Goal: Navigation & Orientation: Find specific page/section

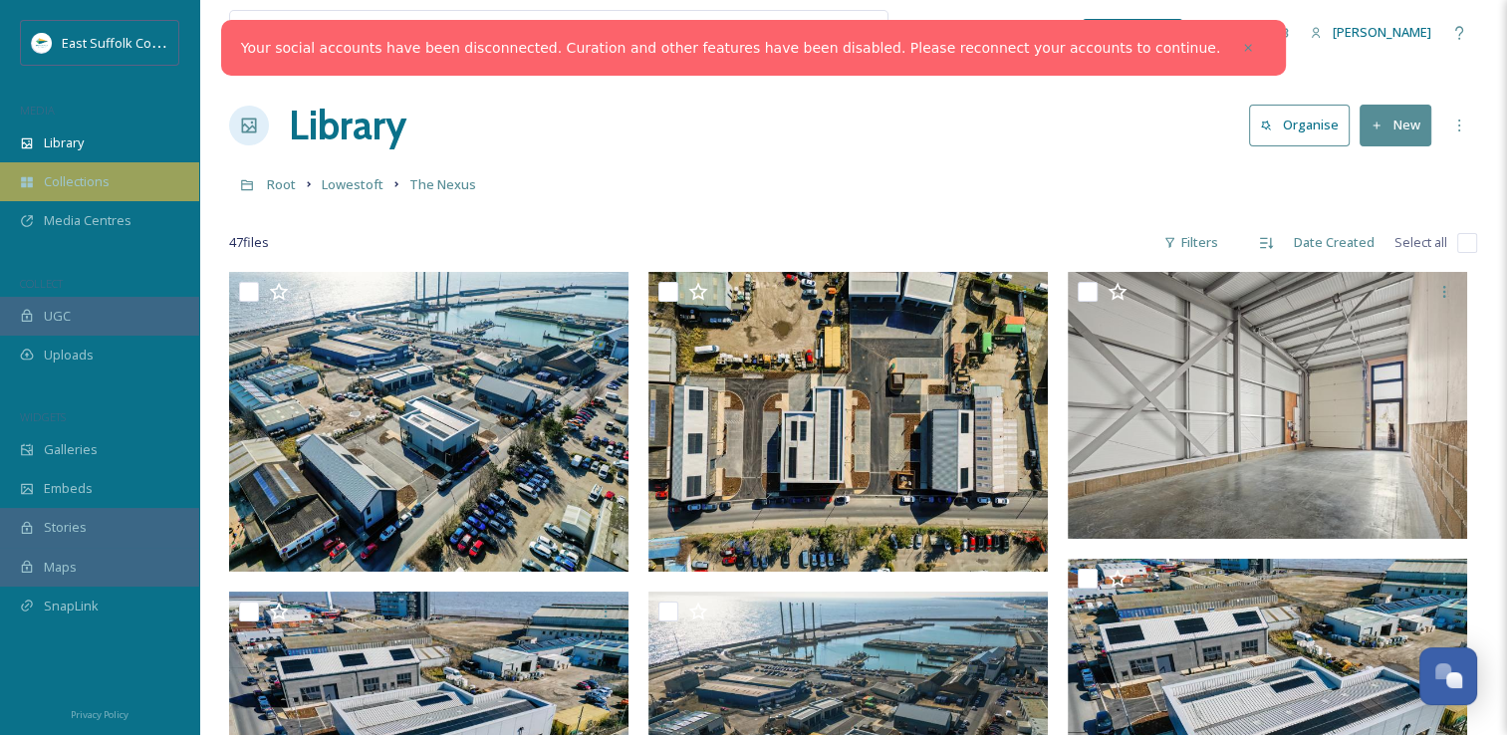
click at [114, 190] on div "Collections" at bounding box center [99, 181] width 199 height 39
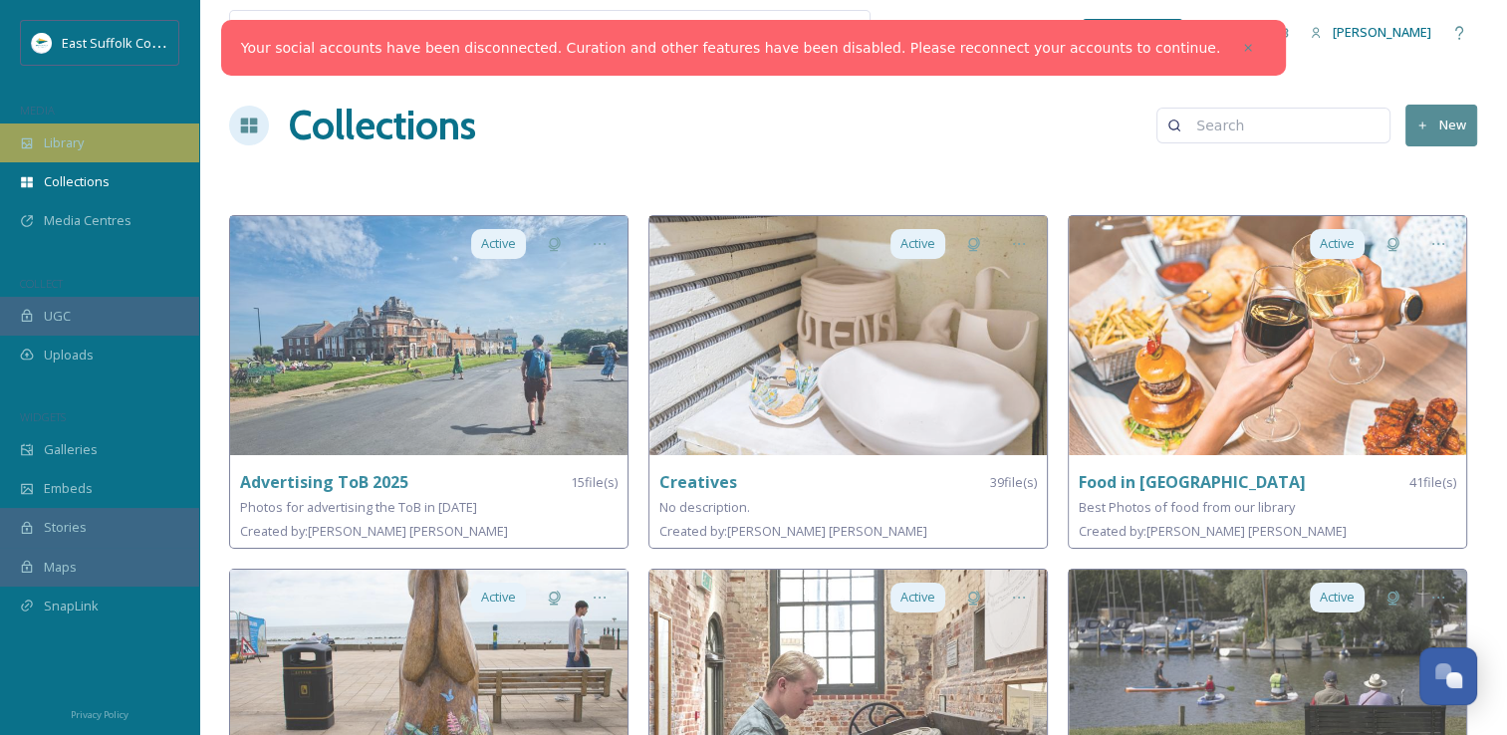
click at [84, 146] on span "Library" at bounding box center [64, 142] width 40 height 19
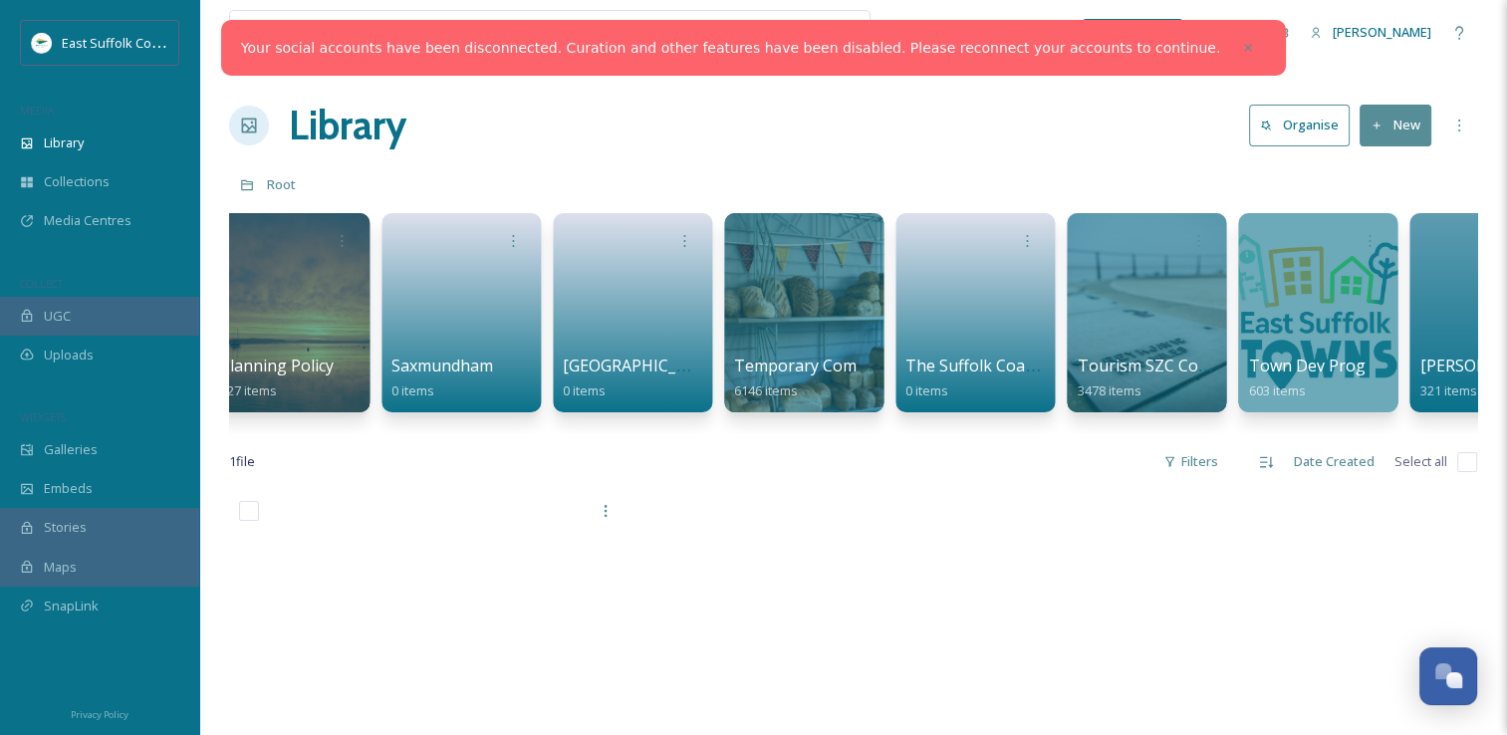
scroll to position [0, 3052]
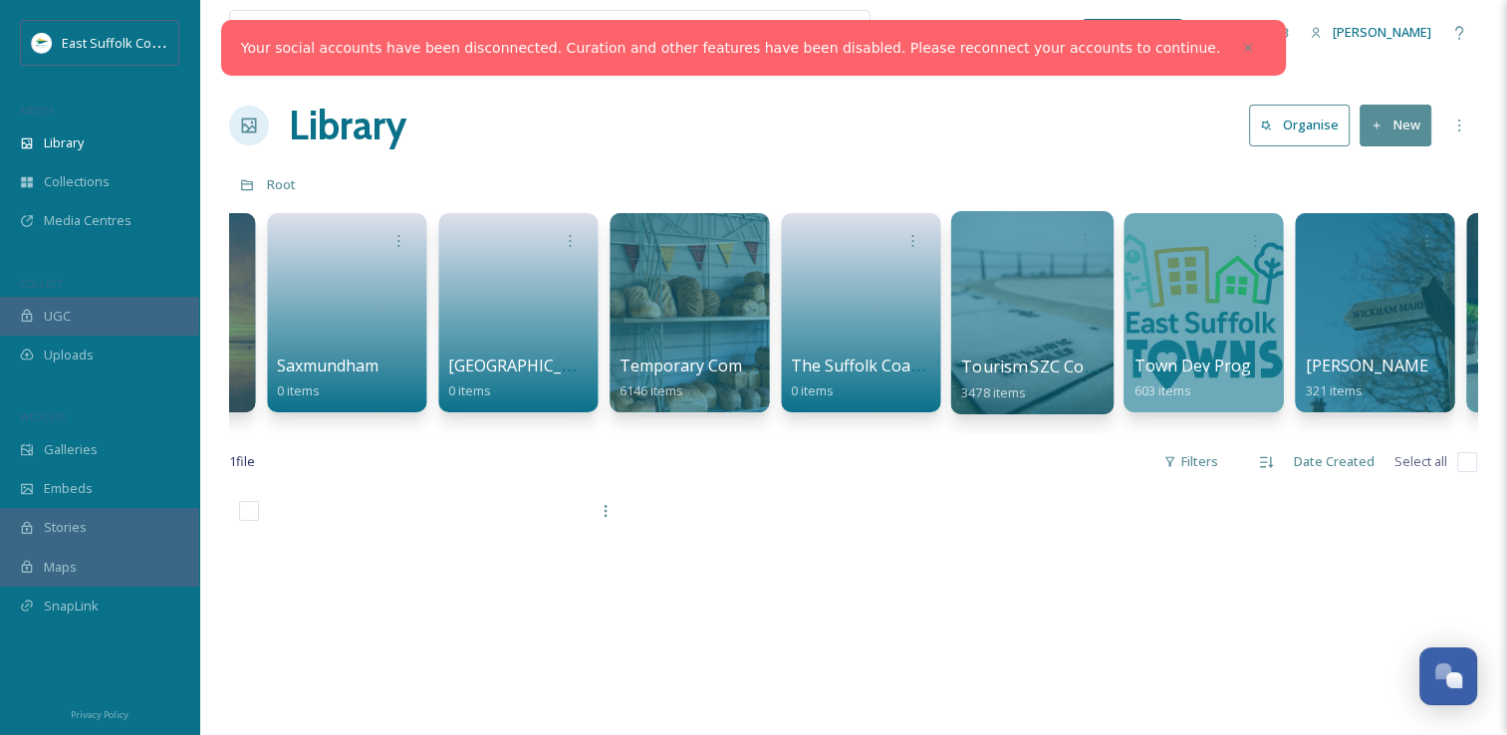
click at [1070, 367] on span "Tourism SZC Commissions 1124" at bounding box center [1083, 367] width 245 height 22
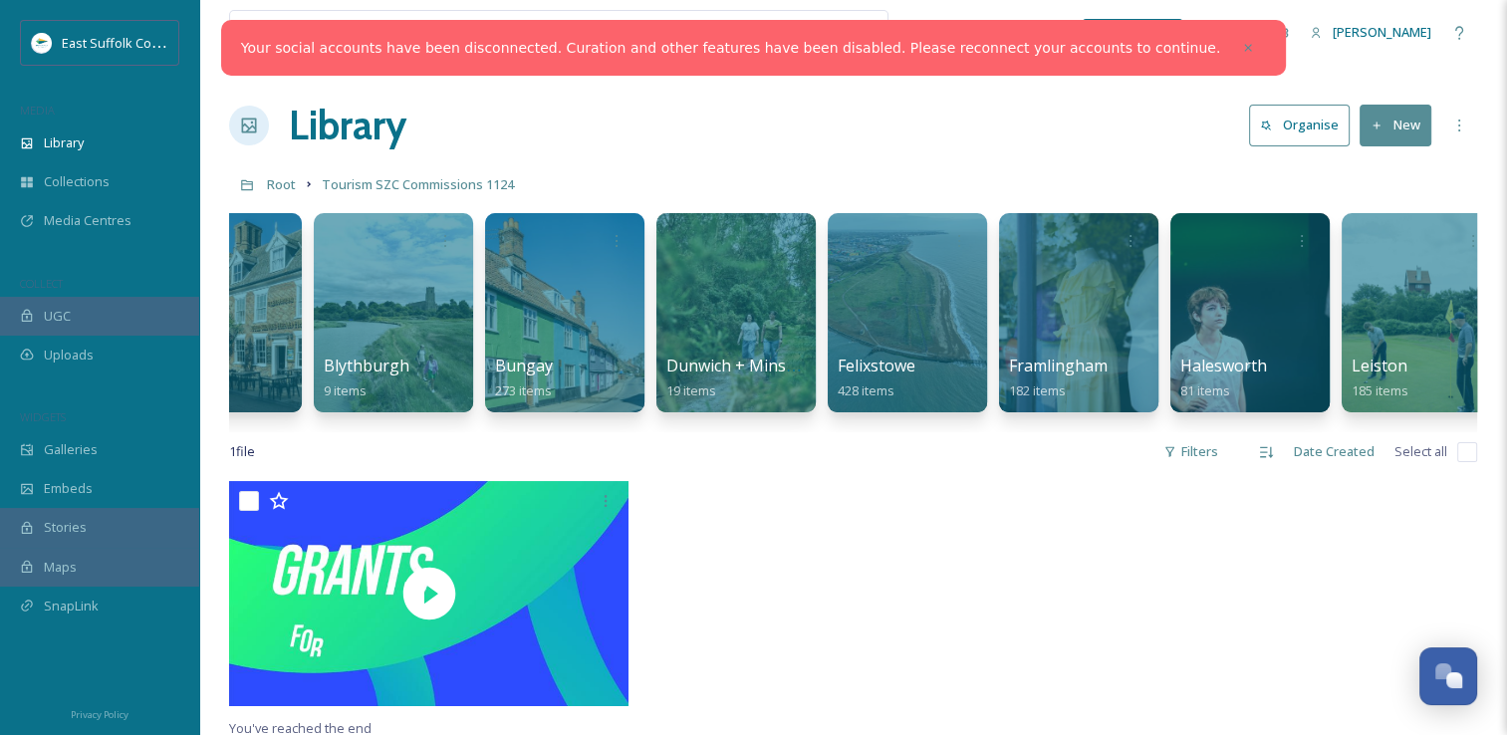
scroll to position [0, 1100]
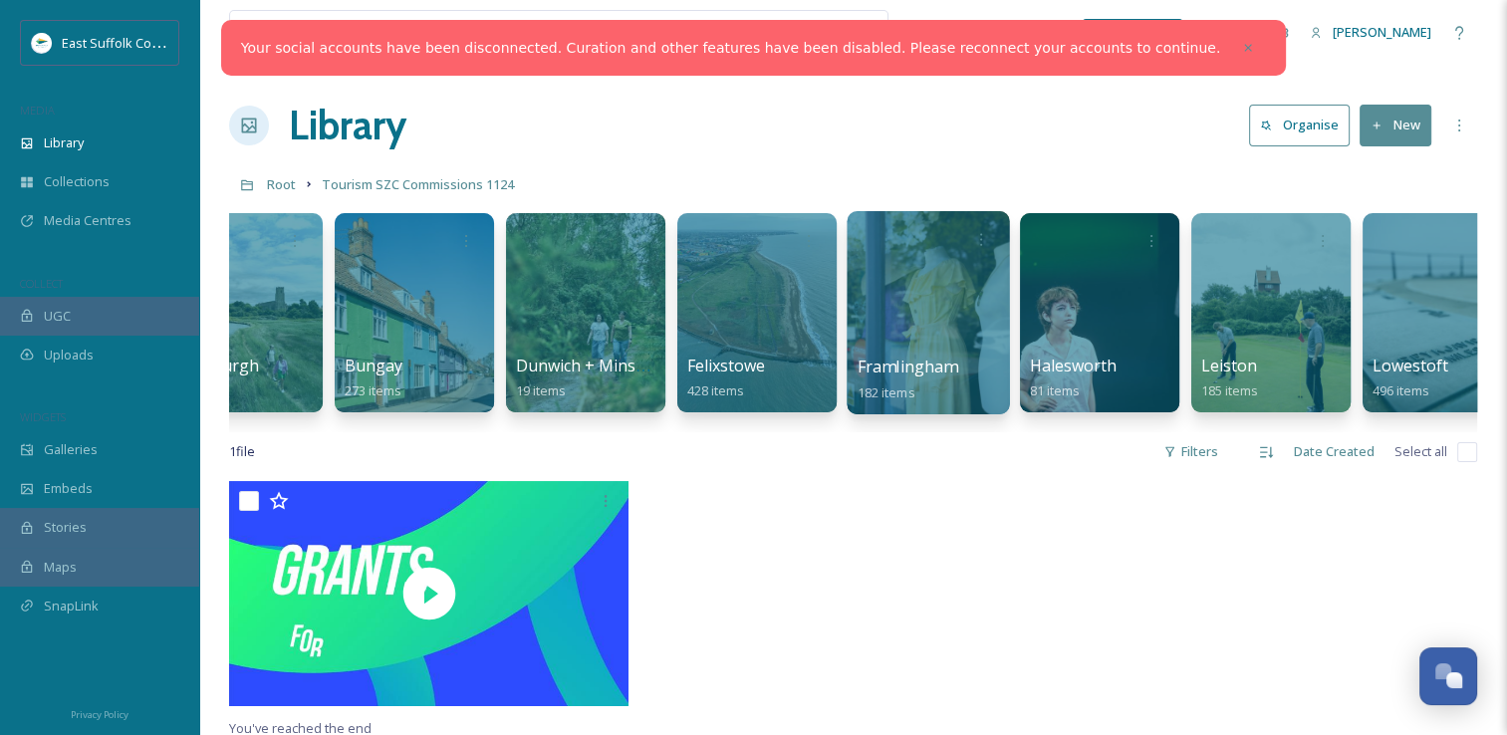
click at [944, 400] on div "Framlingham 182 items" at bounding box center [929, 380] width 142 height 50
click at [919, 302] on div at bounding box center [928, 312] width 162 height 203
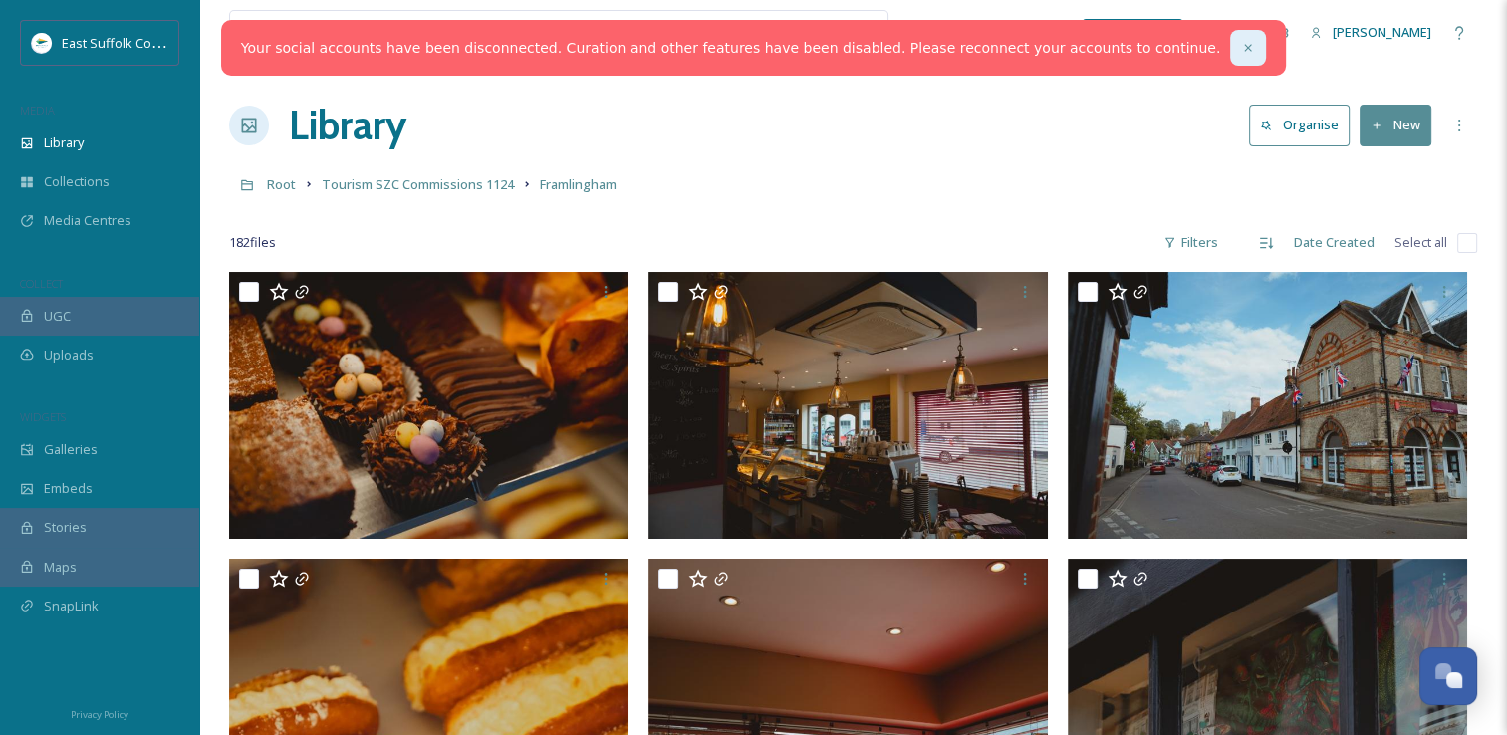
click at [1241, 41] on icon at bounding box center [1248, 48] width 14 height 14
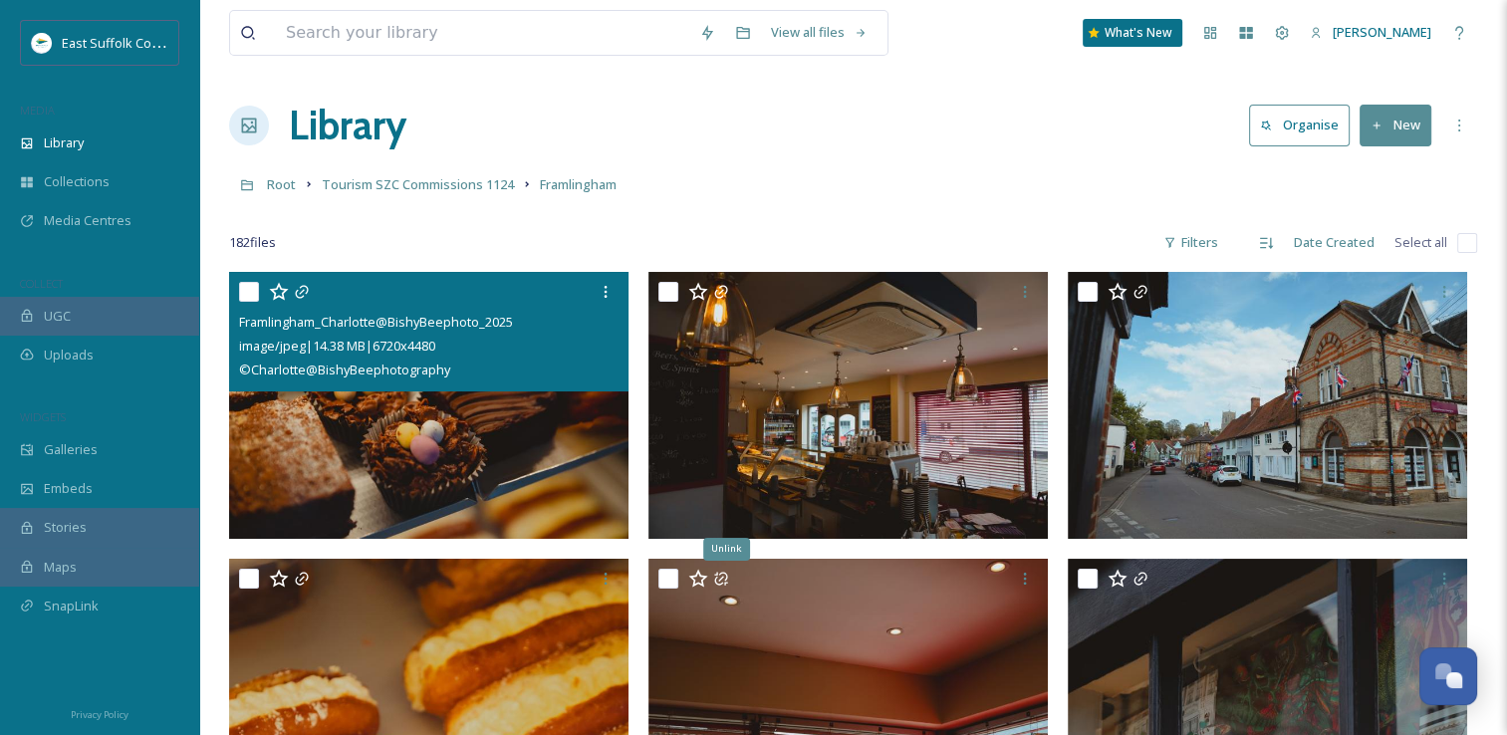
click at [564, 403] on img at bounding box center [428, 405] width 399 height 267
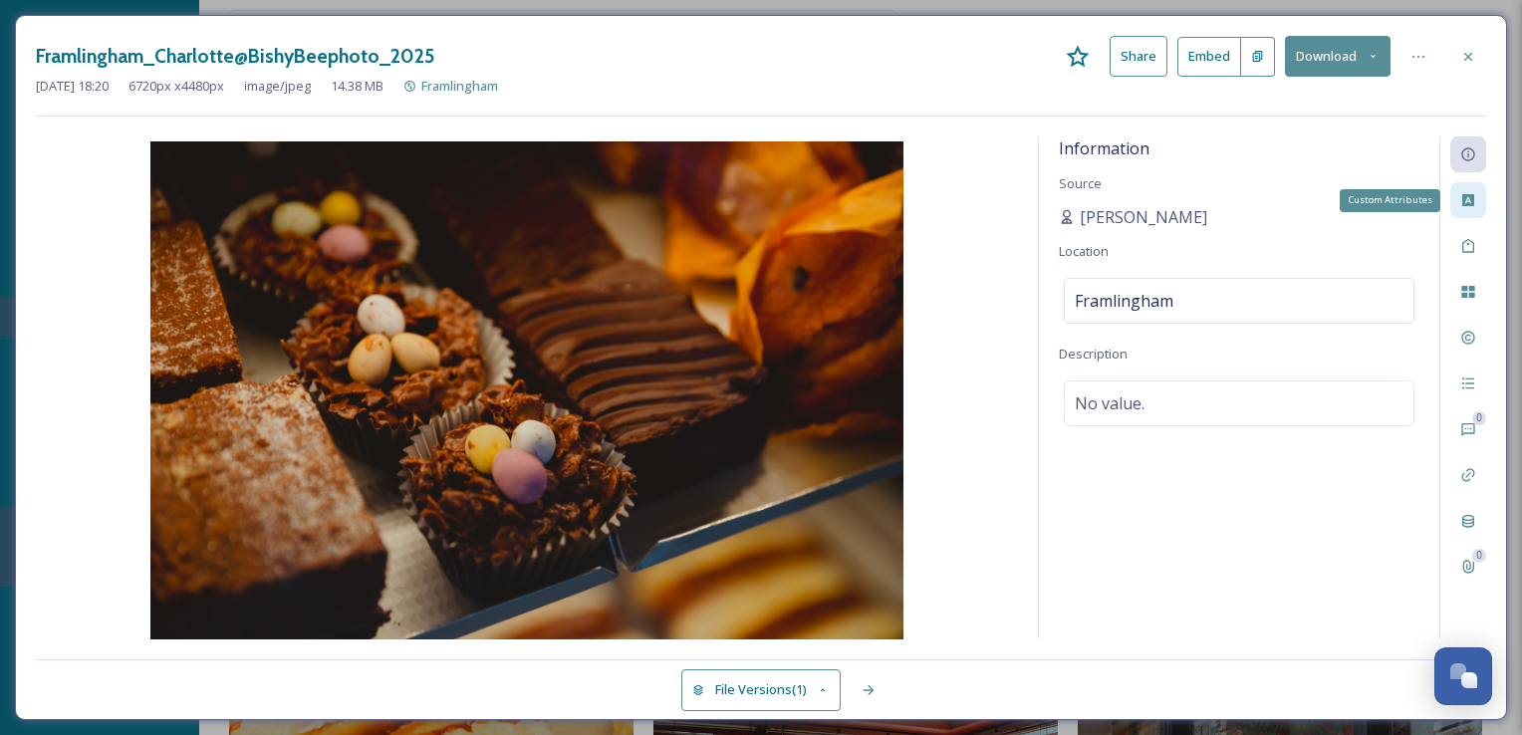
click at [1479, 206] on div "Custom Attributes" at bounding box center [1468, 200] width 36 height 36
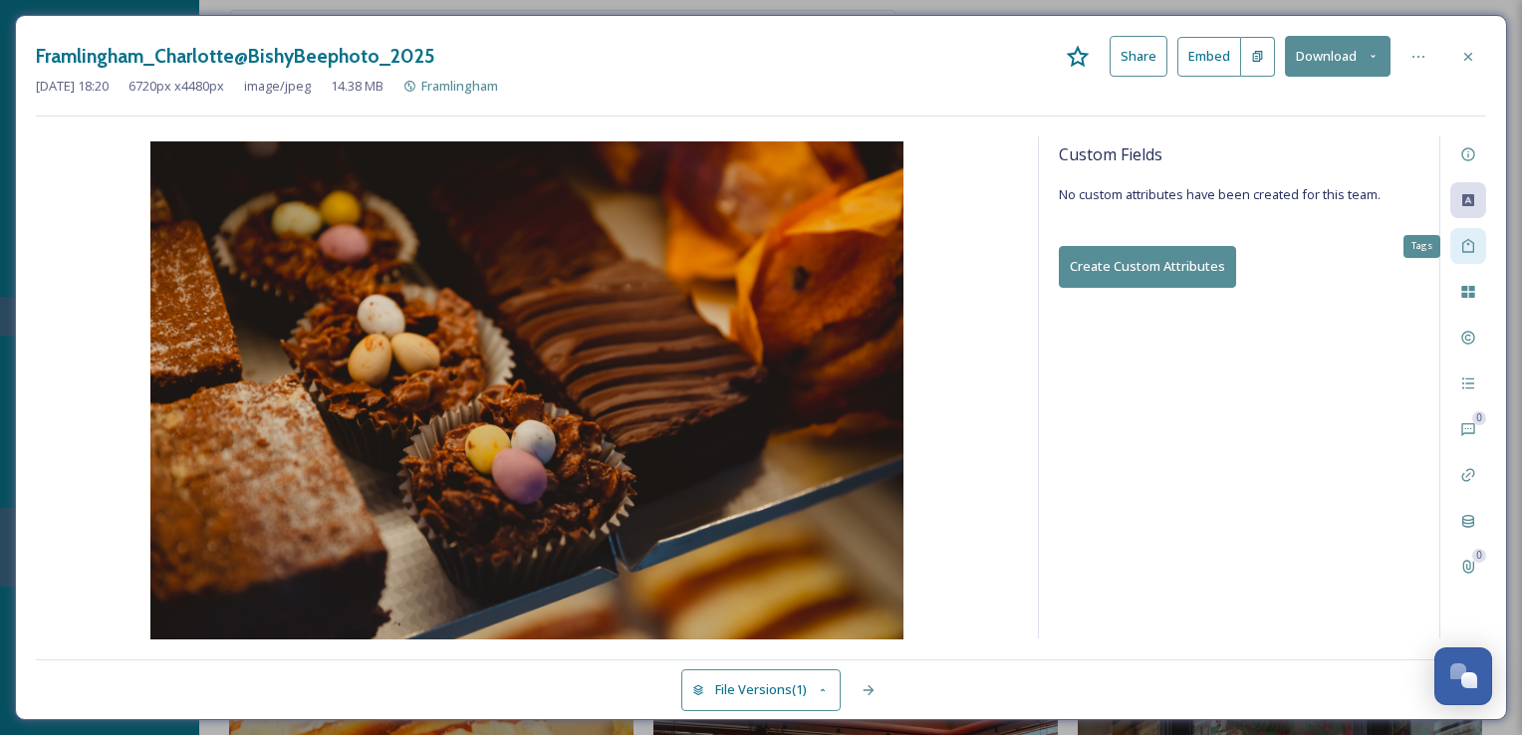
click at [1463, 249] on icon at bounding box center [1468, 246] width 16 height 16
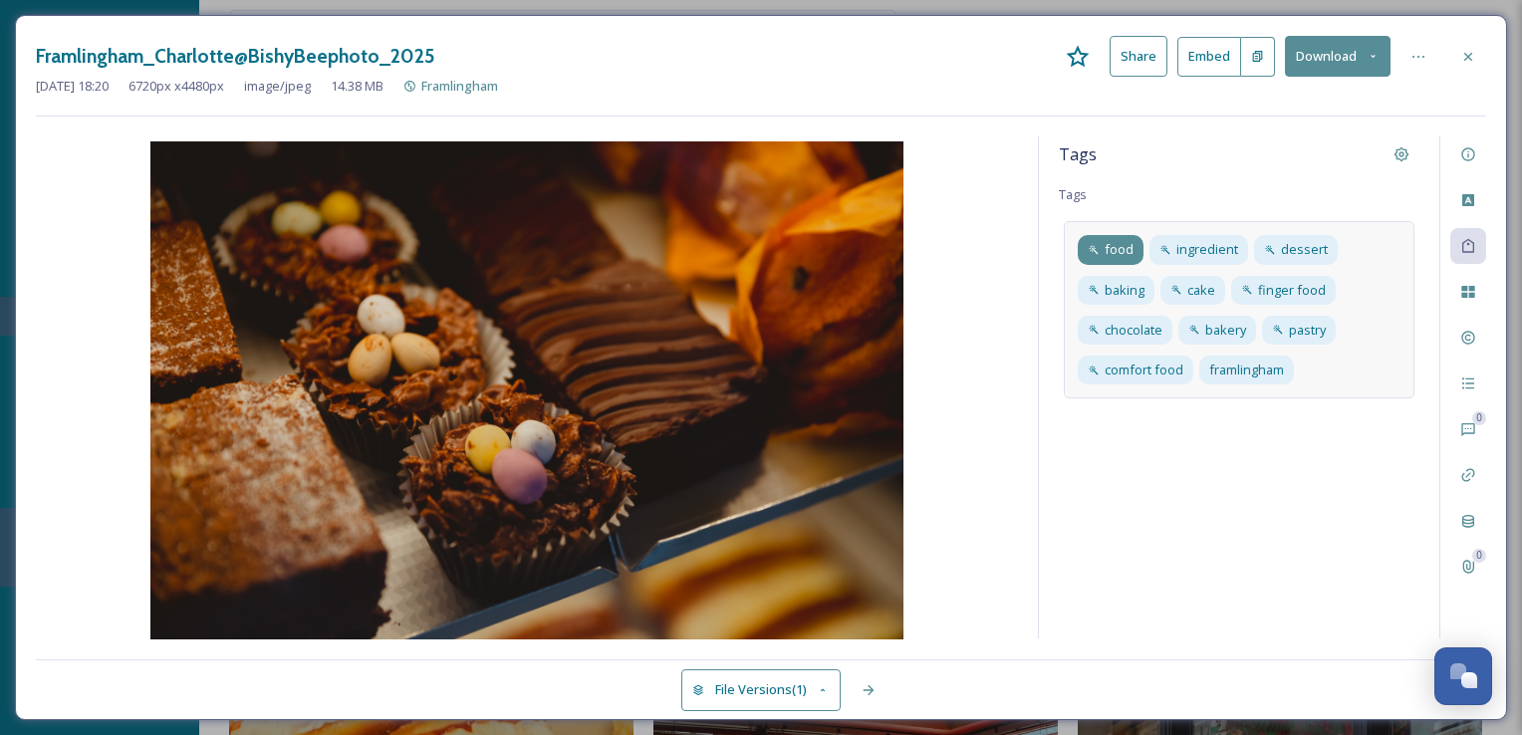
click at [1109, 253] on span "food" at bounding box center [1119, 249] width 29 height 19
click at [1179, 289] on span "cake" at bounding box center [1188, 290] width 28 height 19
click at [1481, 299] on div "File Usage" at bounding box center [1468, 292] width 36 height 36
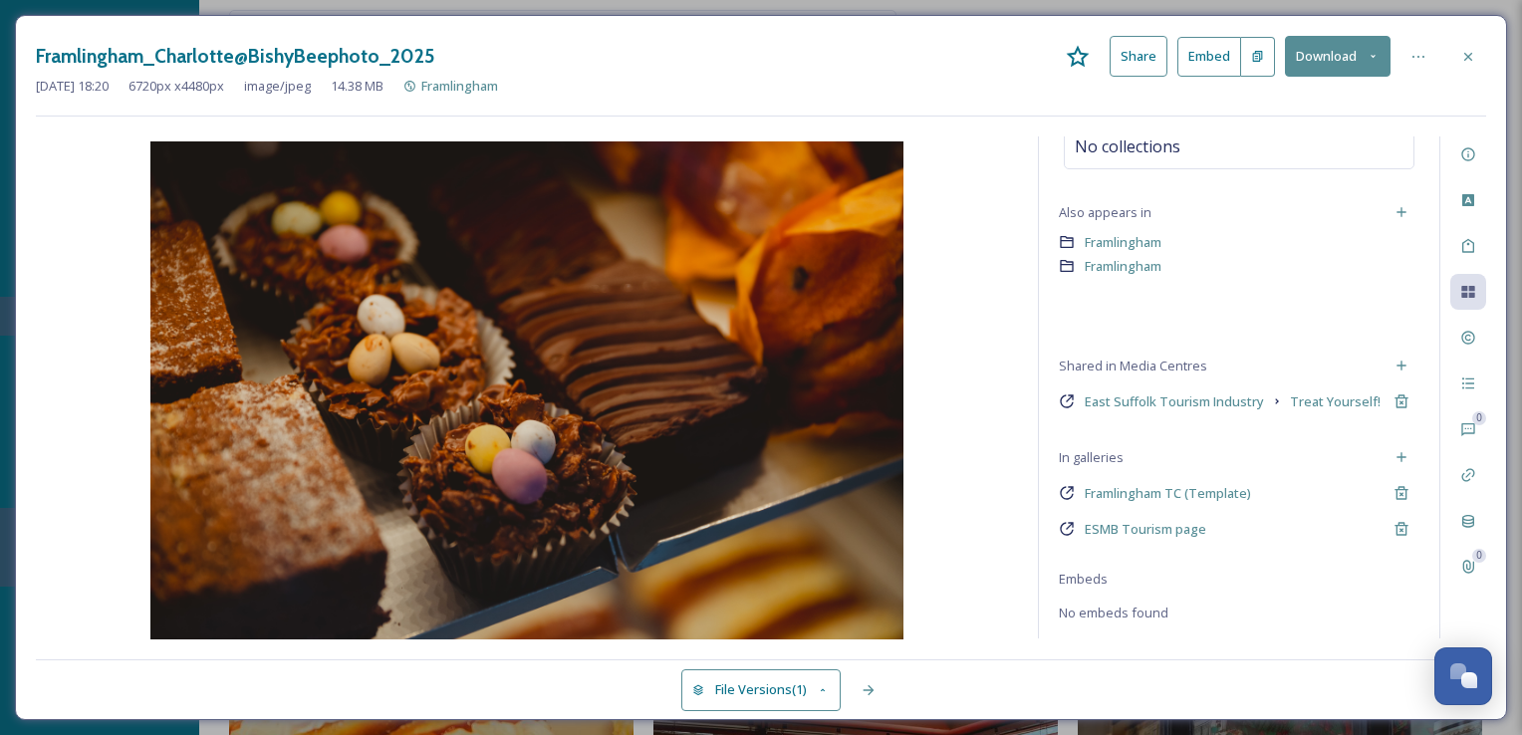
scroll to position [116, 0]
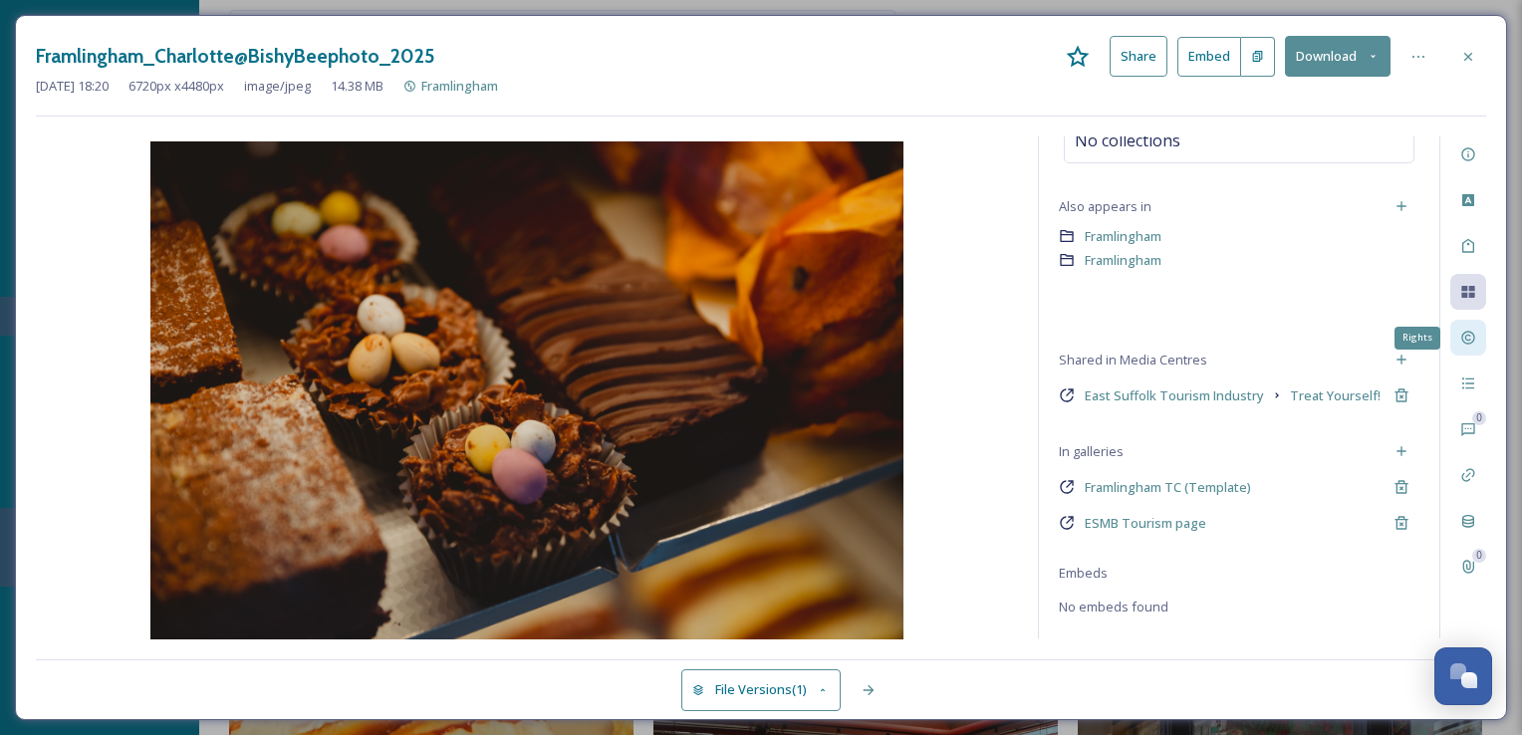
click at [1475, 337] on icon at bounding box center [1468, 338] width 16 height 16
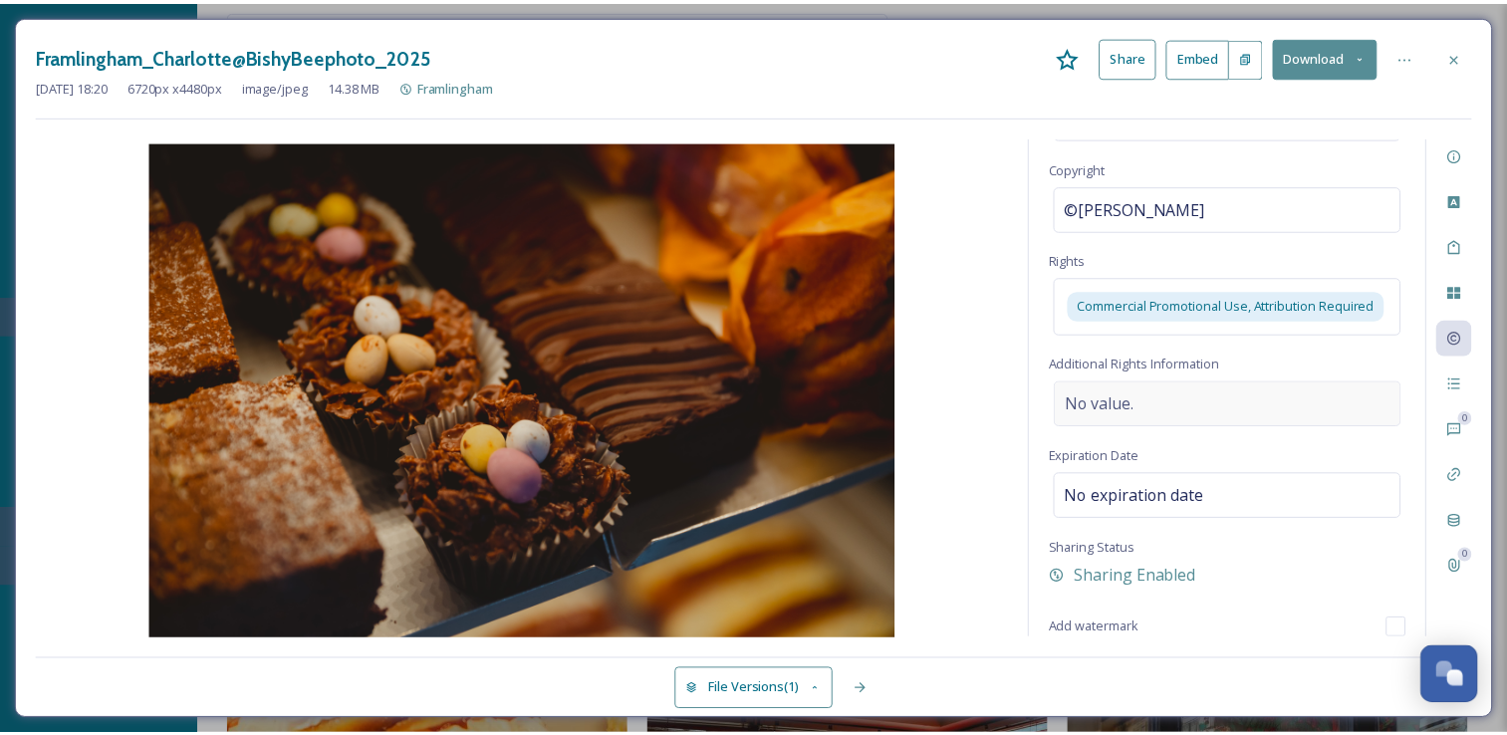
scroll to position [134, 0]
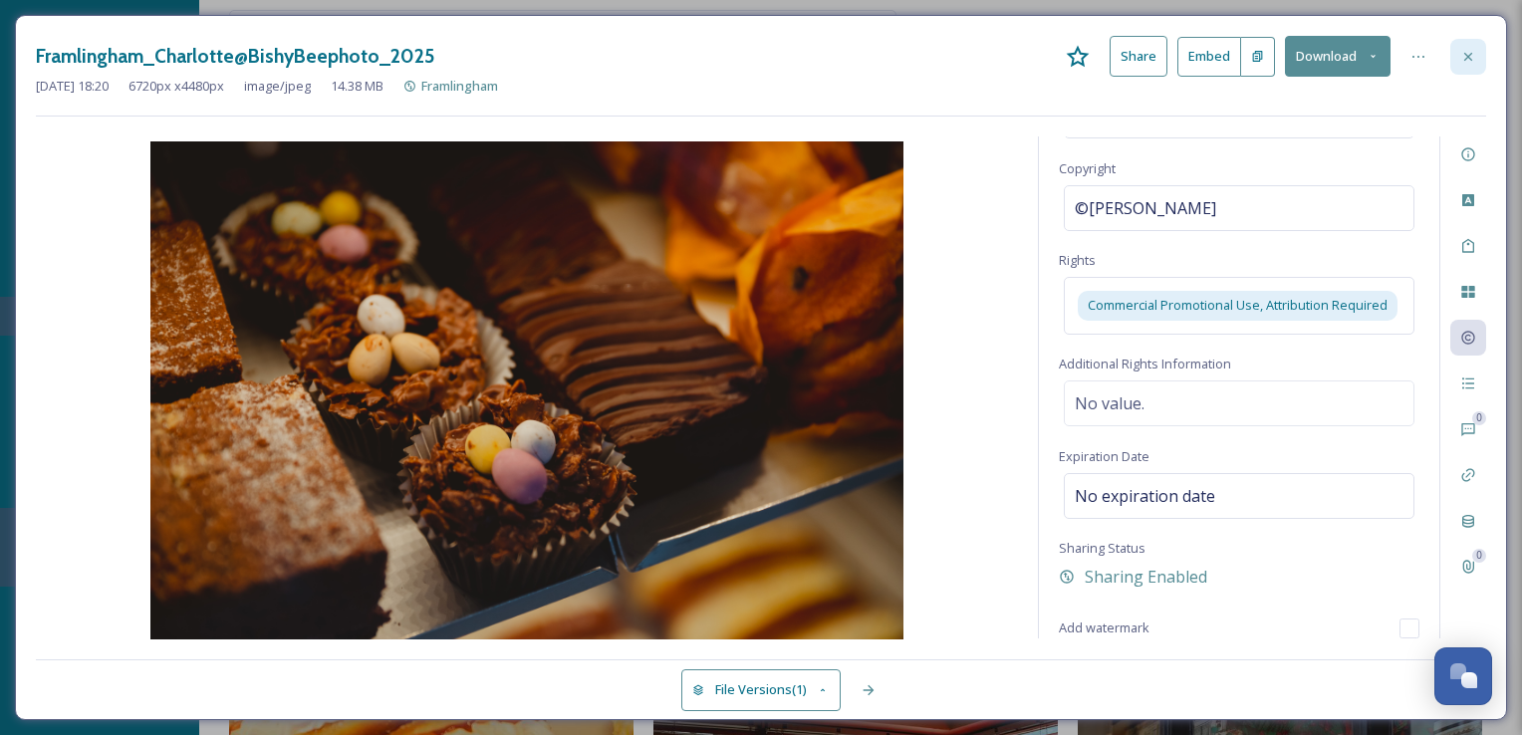
click at [1480, 53] on div at bounding box center [1468, 57] width 36 height 36
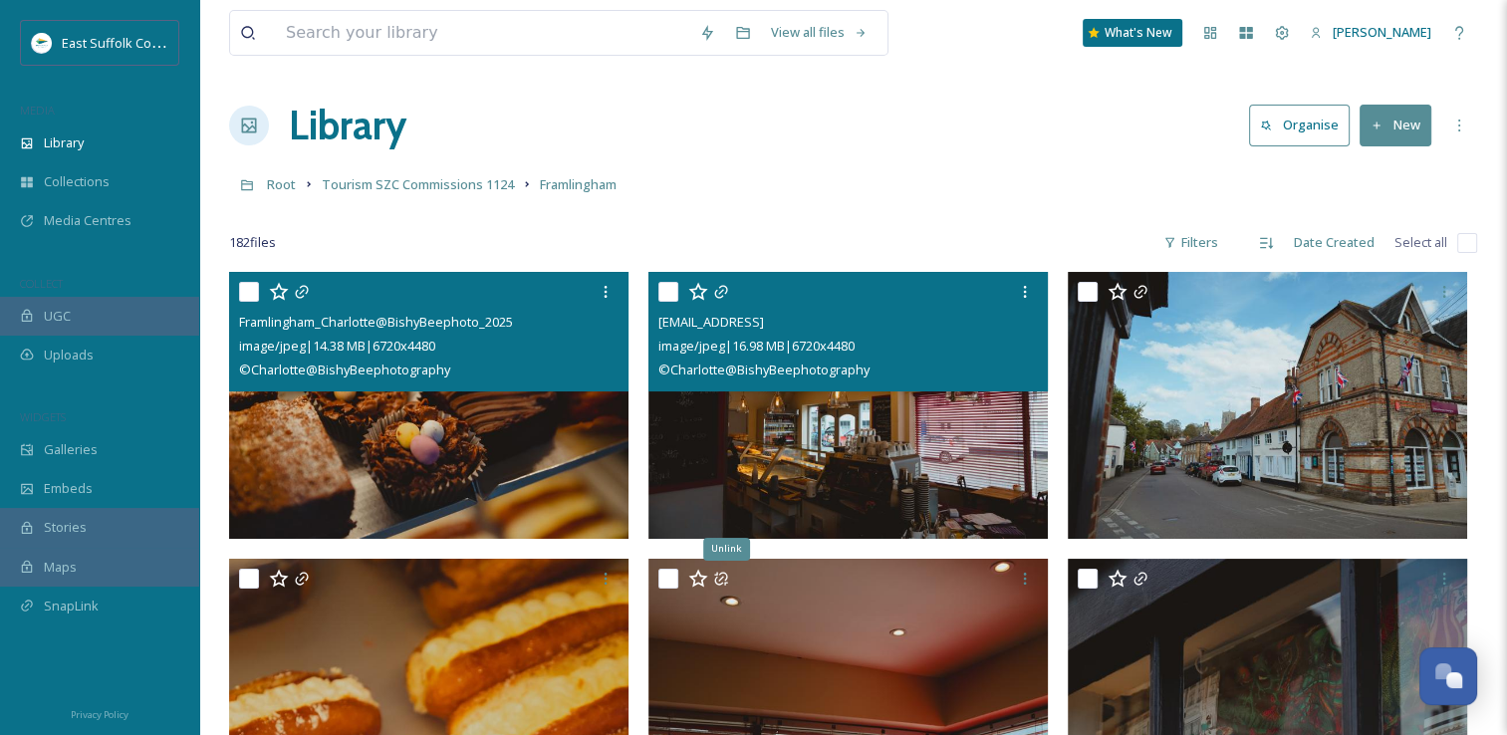
click at [781, 436] on img at bounding box center [848, 405] width 399 height 267
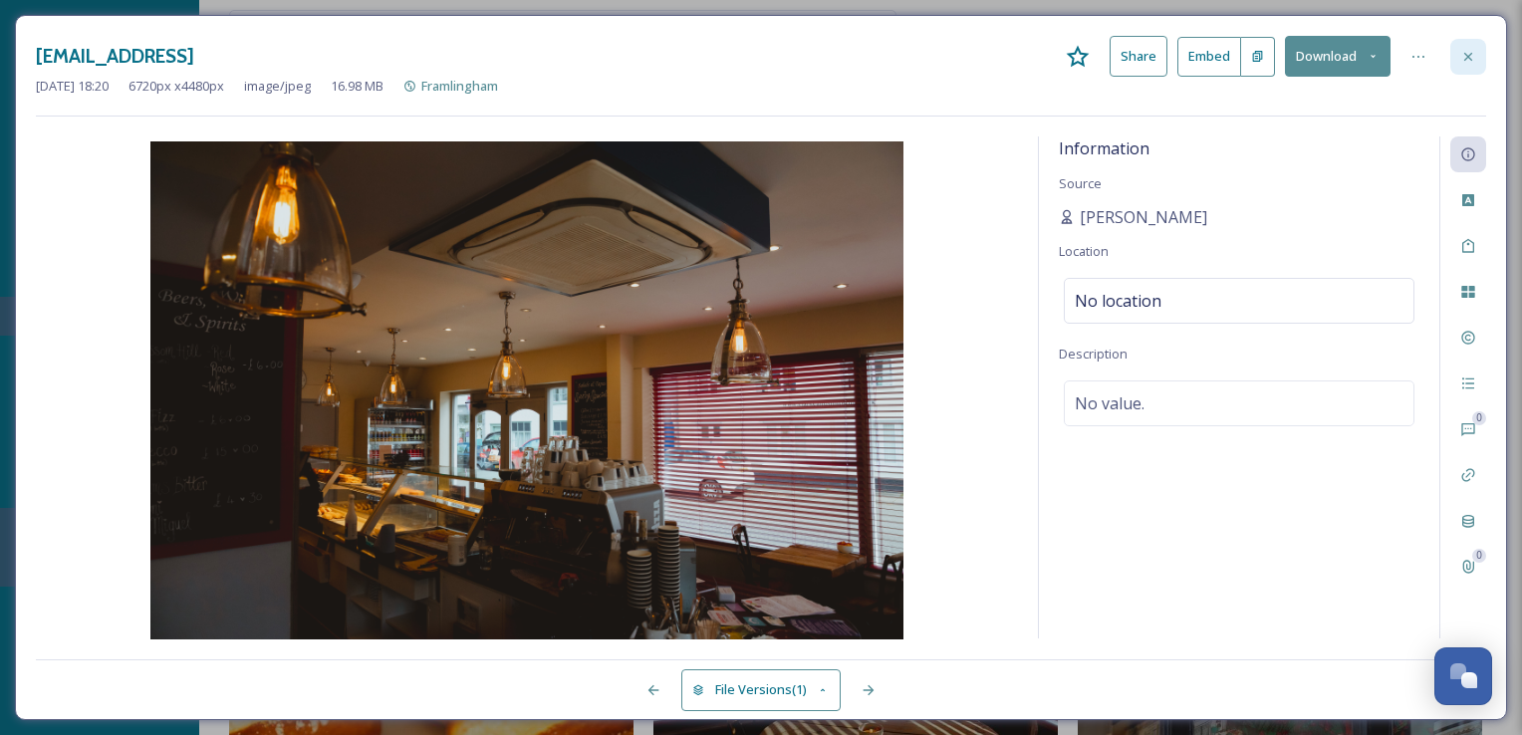
click at [1457, 62] on div at bounding box center [1468, 57] width 36 height 36
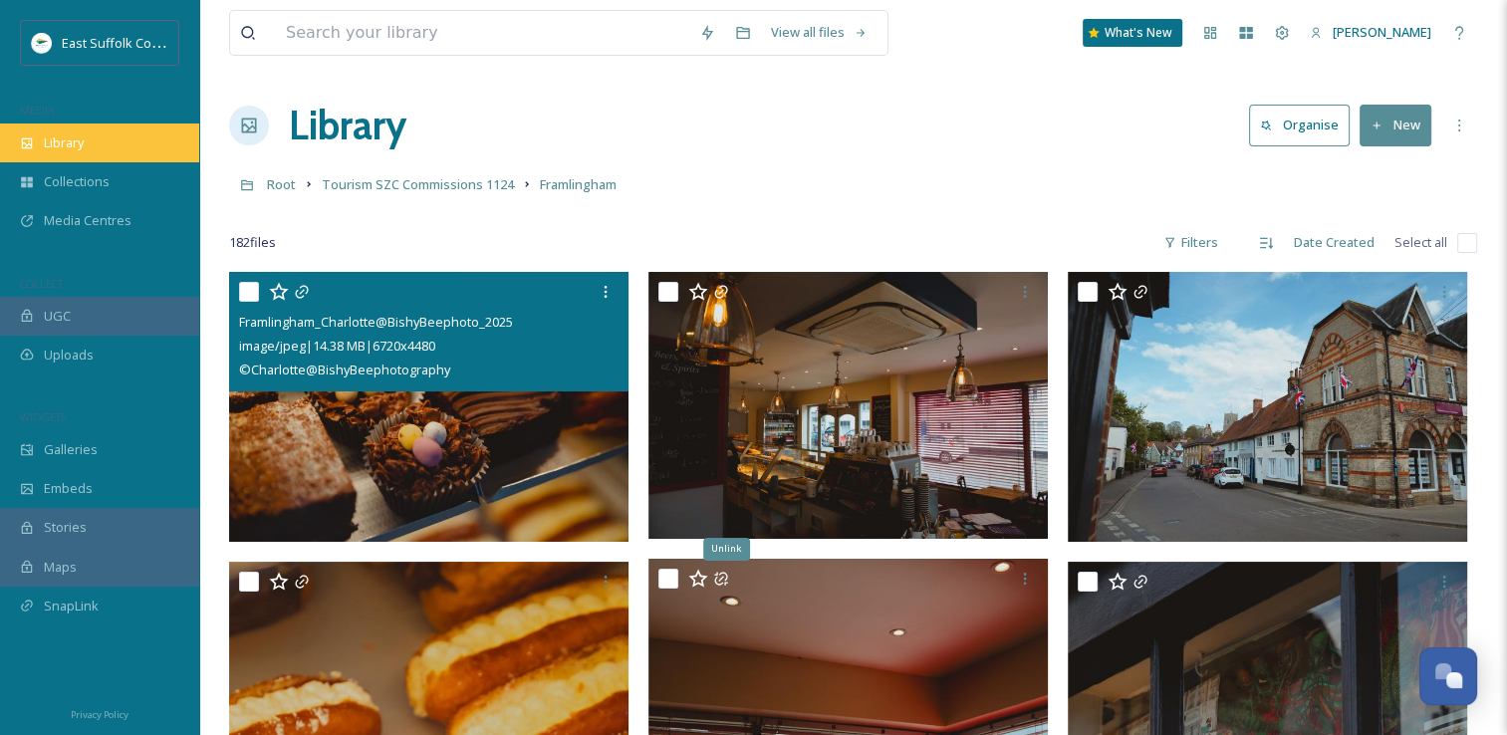
click at [74, 155] on div "Library" at bounding box center [99, 143] width 199 height 39
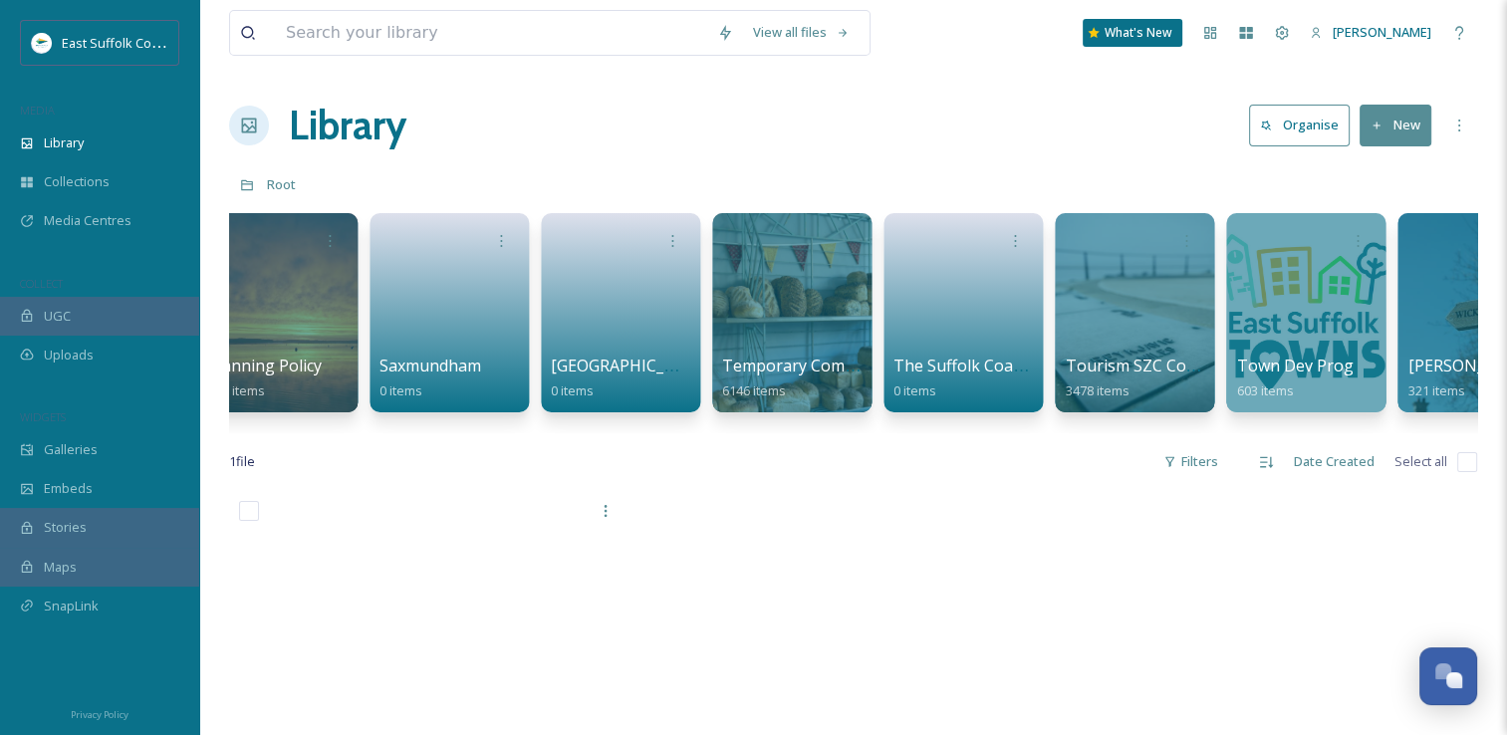
scroll to position [0, 2956]
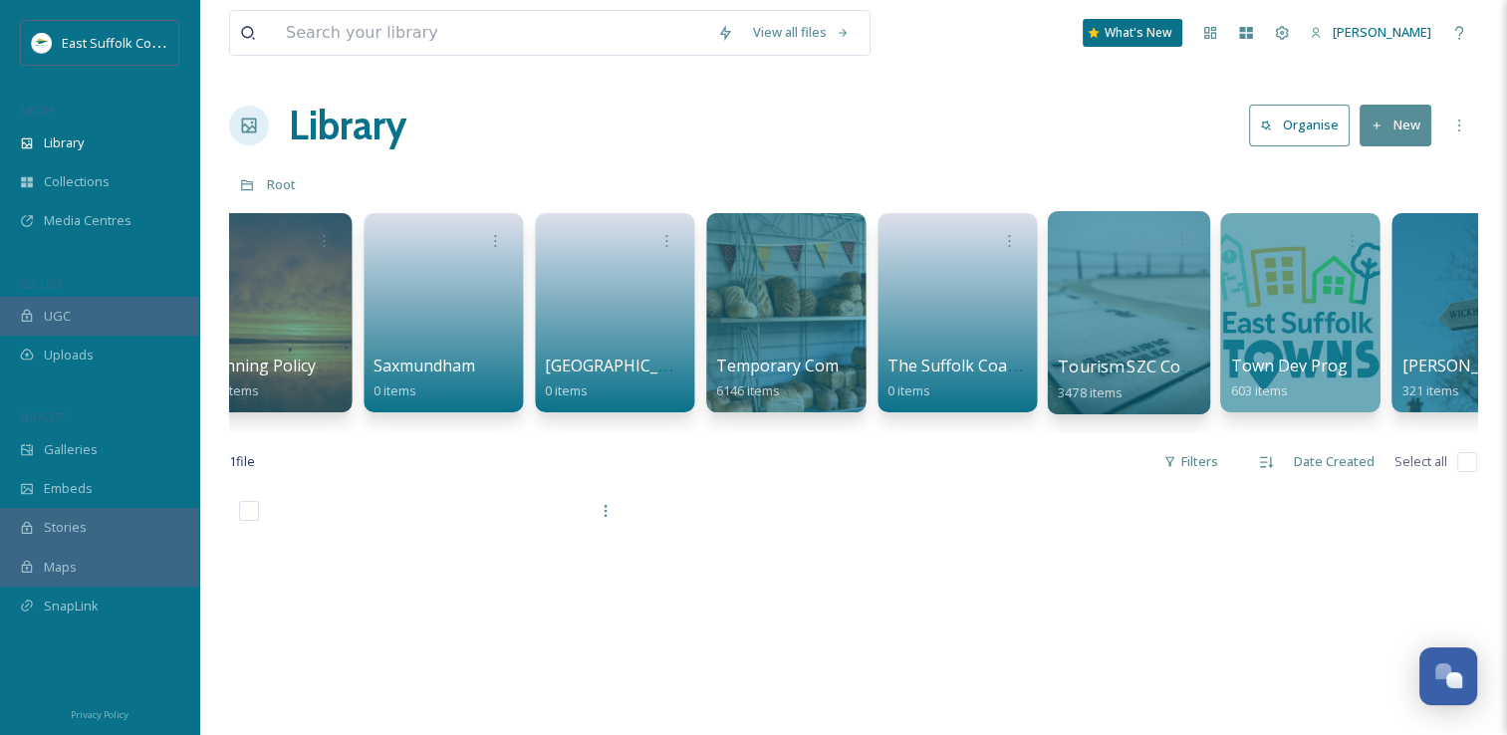
click at [1057, 283] on div at bounding box center [1128, 312] width 162 height 203
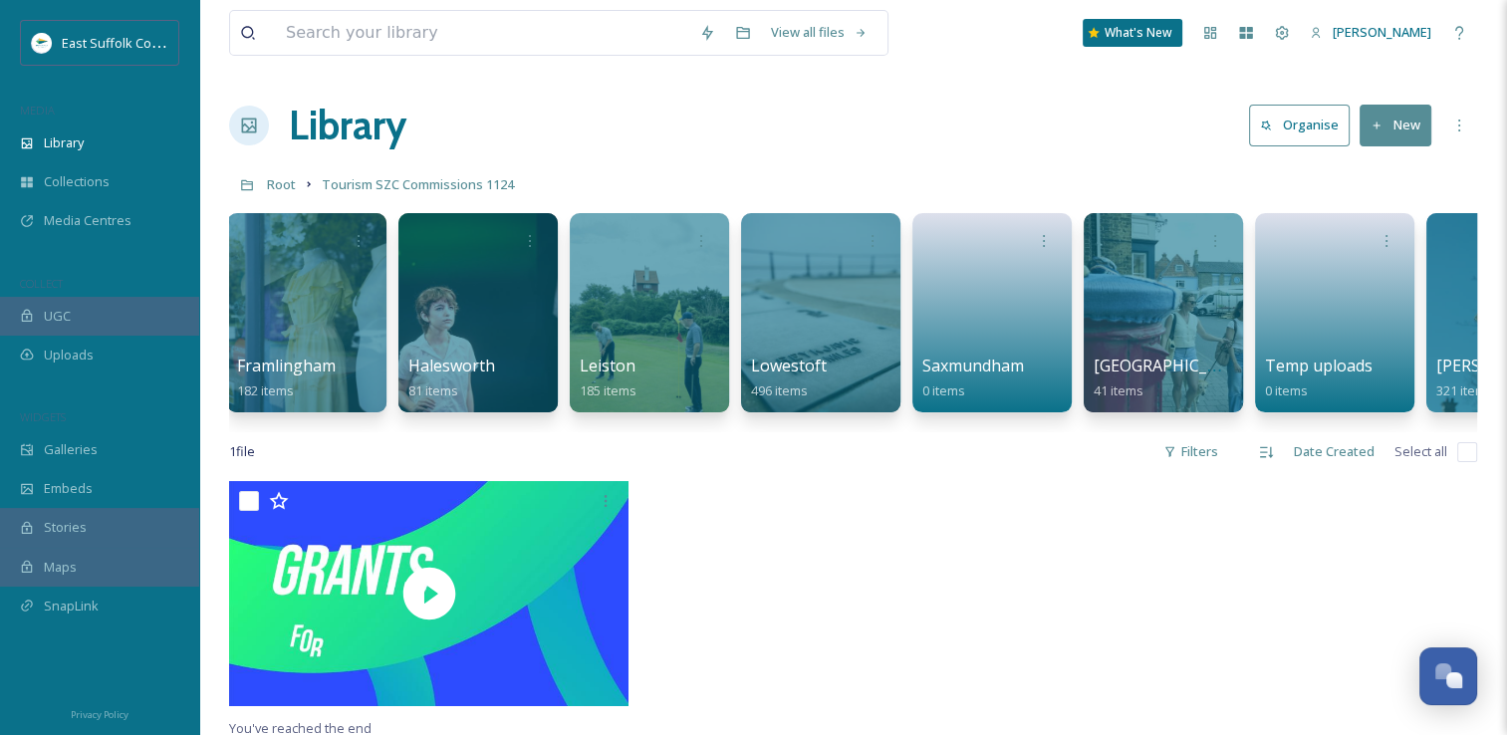
scroll to position [0, 2007]
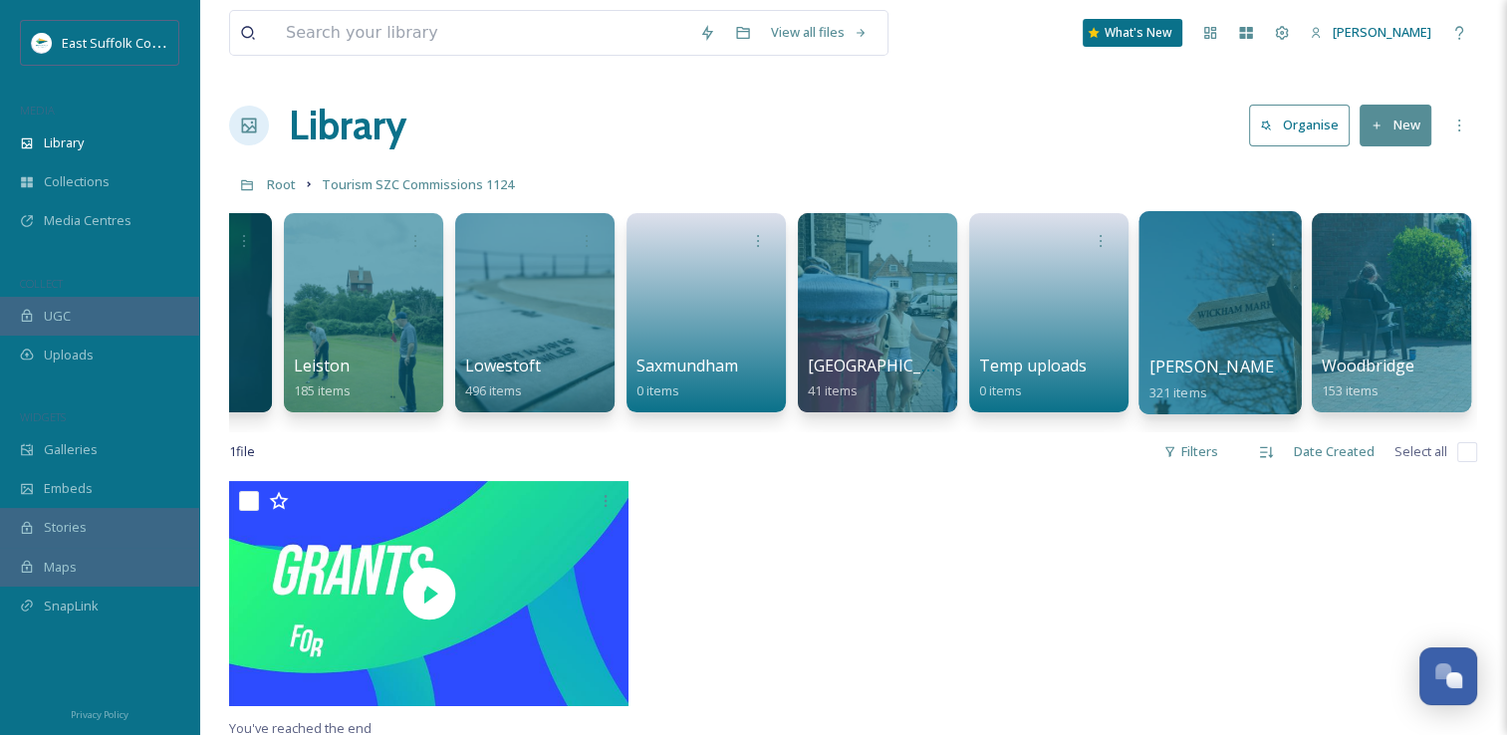
click at [1219, 241] on div at bounding box center [1221, 239] width 142 height 37
click at [1234, 338] on div at bounding box center [1220, 312] width 162 height 203
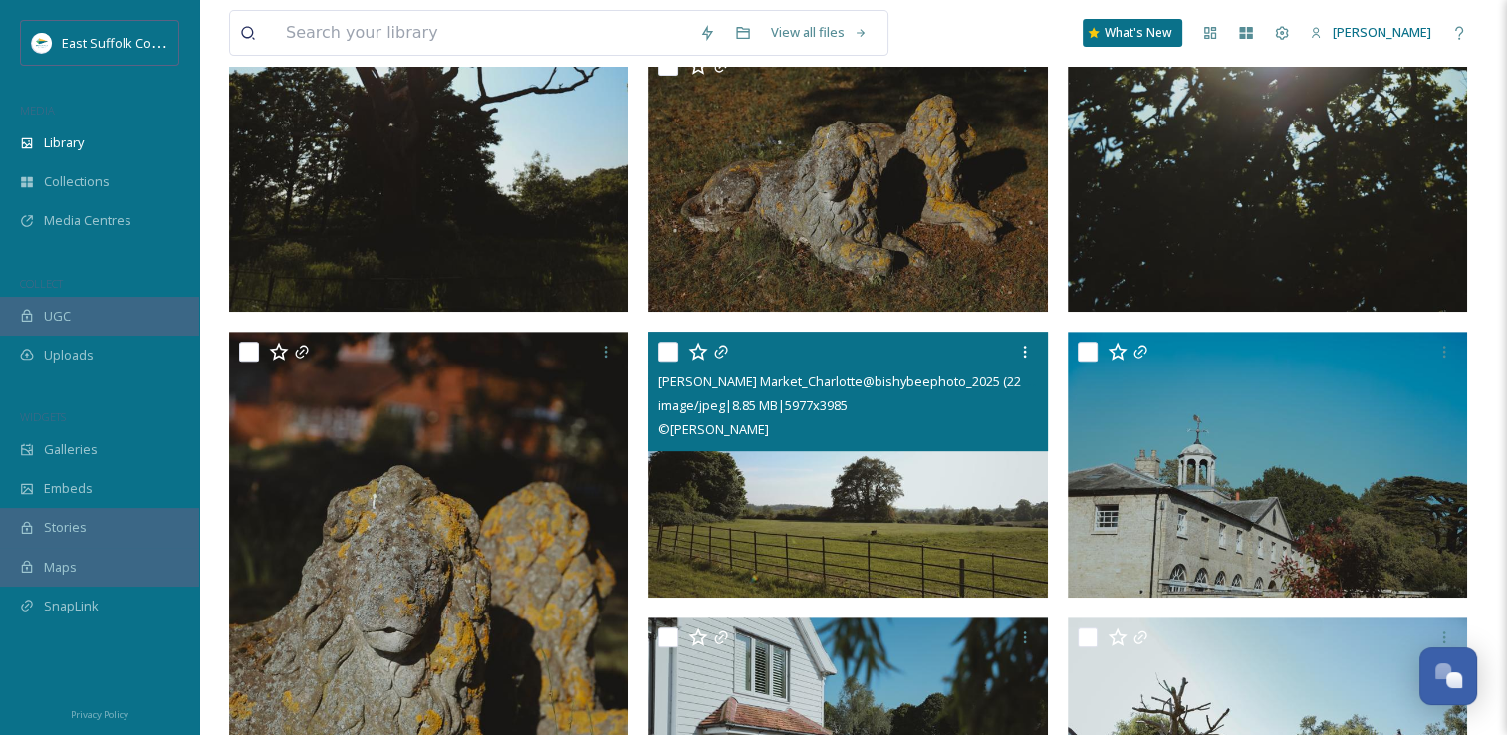
scroll to position [897, 0]
